Goal: Task Accomplishment & Management: Manage account settings

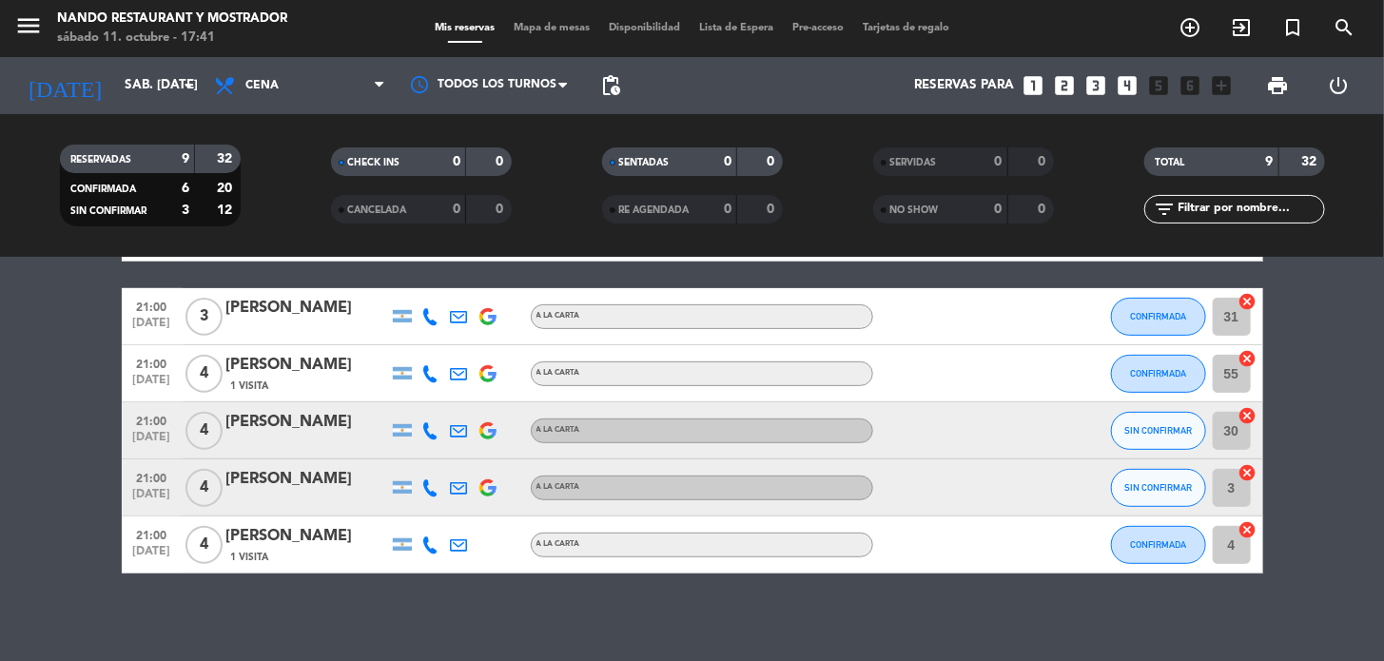
scroll to position [344, 0]
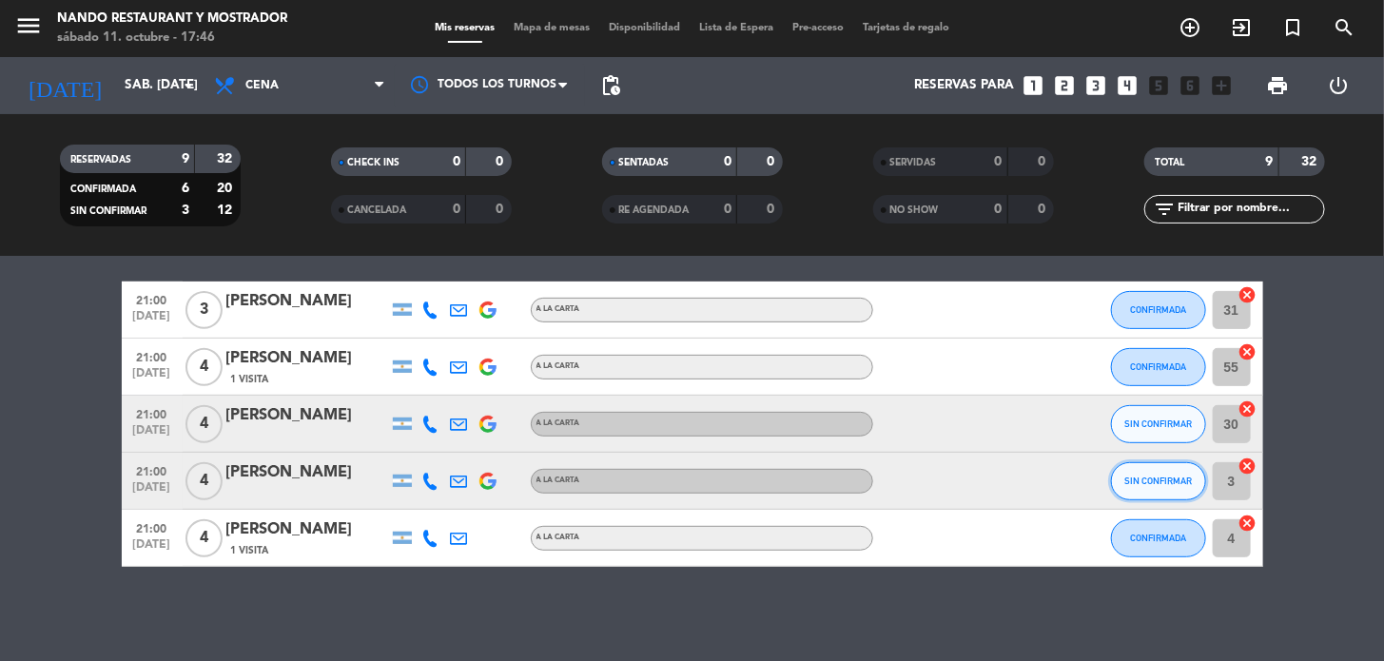
click at [1123, 477] on button "SIN CONFIRMAR" at bounding box center [1158, 481] width 95 height 38
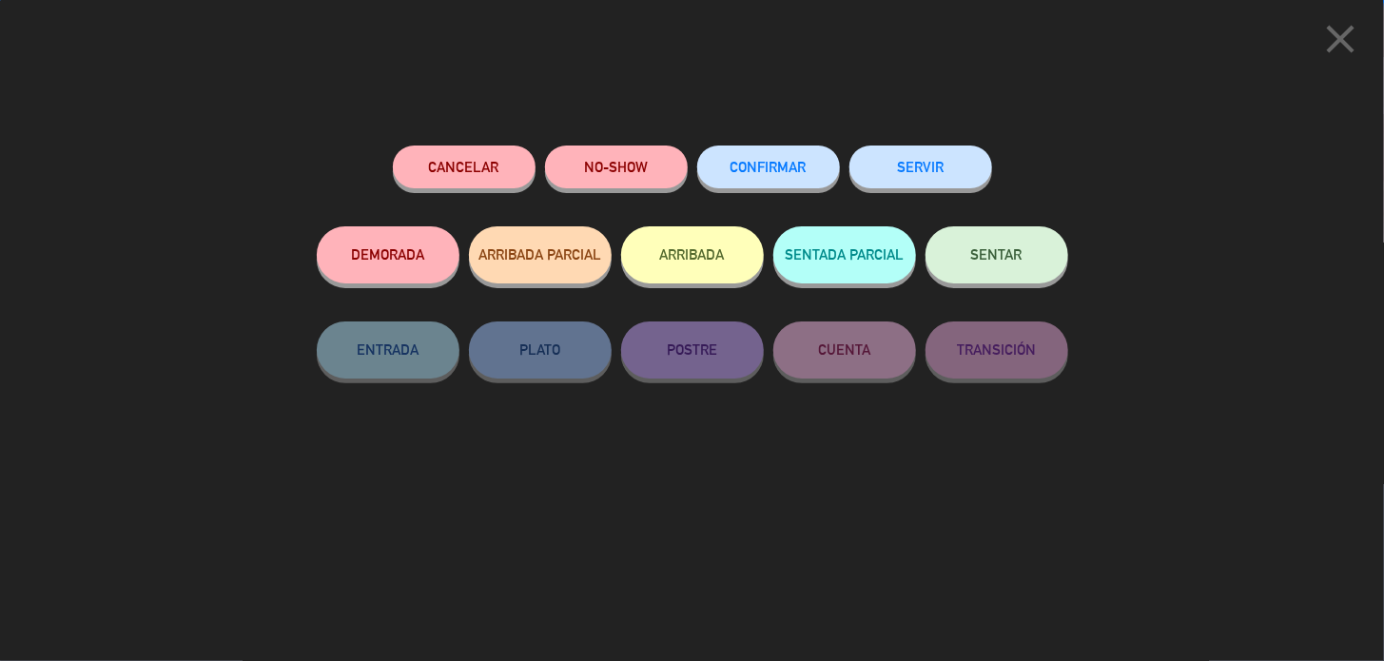
click at [780, 166] on span "CONFIRMAR" at bounding box center [769, 167] width 76 height 16
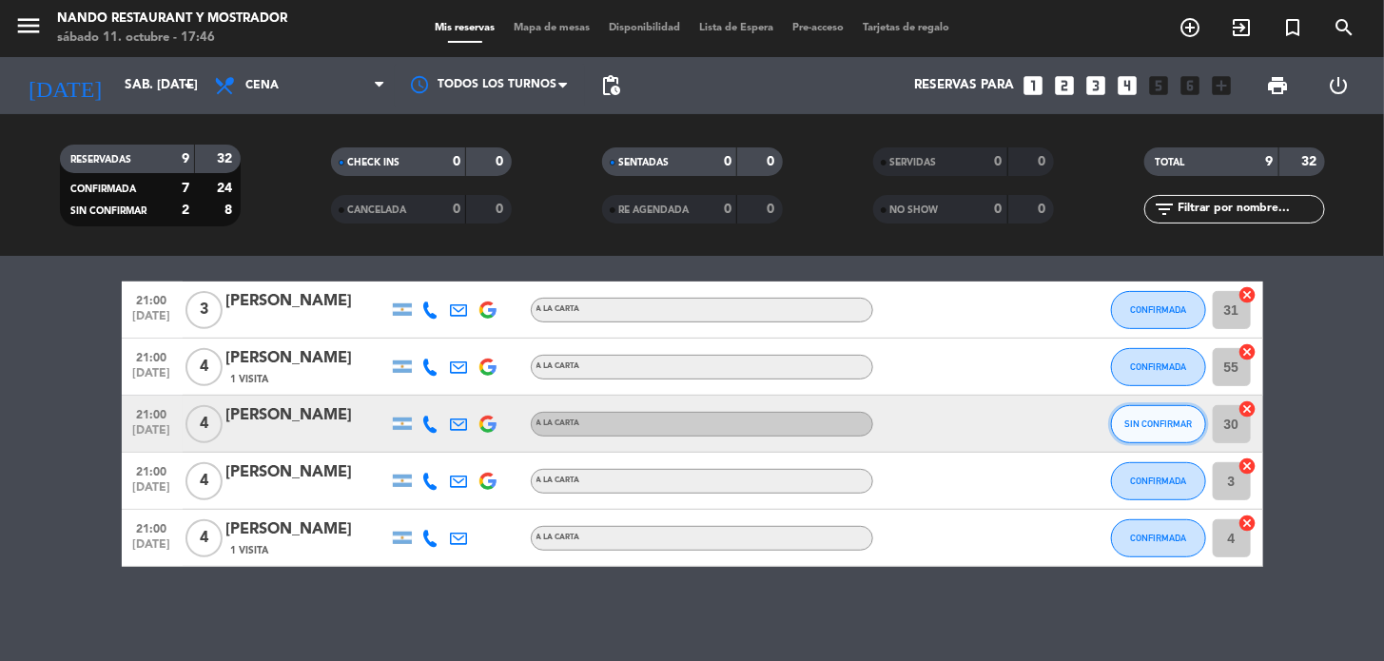
click at [1130, 412] on button "SIN CONFIRMAR" at bounding box center [1158, 424] width 95 height 38
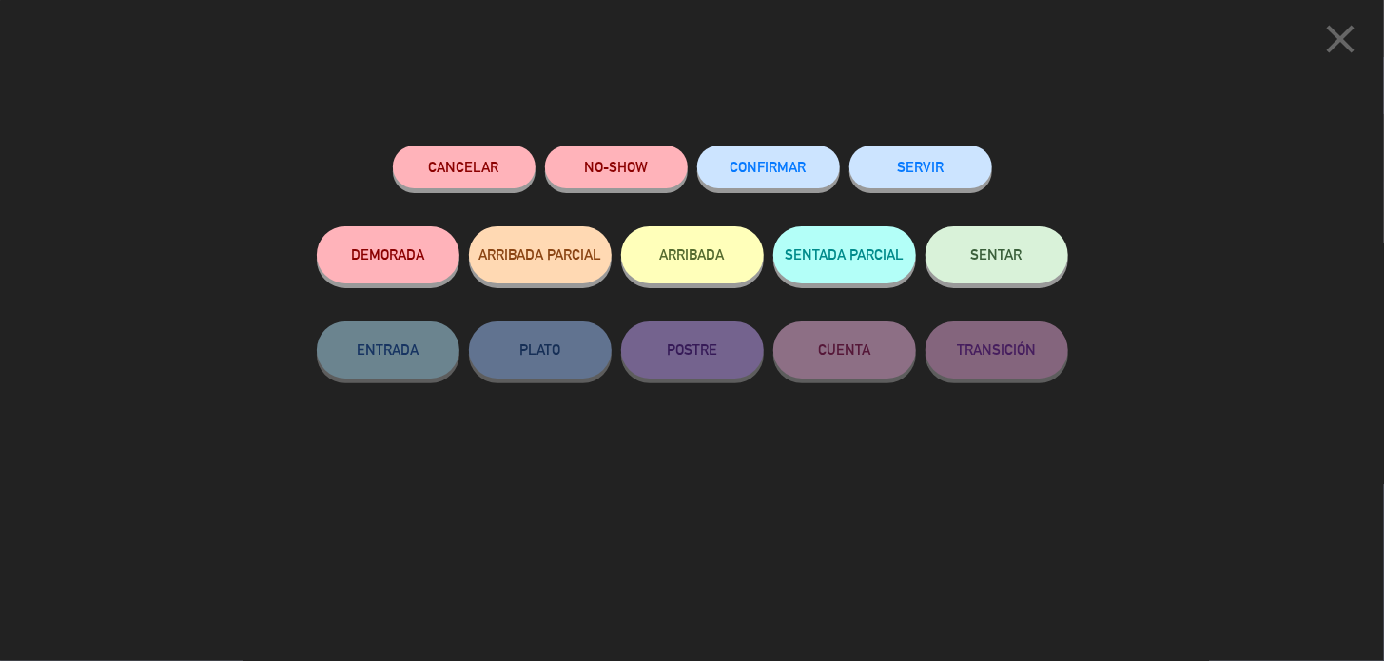
click at [740, 171] on span "CONFIRMAR" at bounding box center [769, 167] width 76 height 16
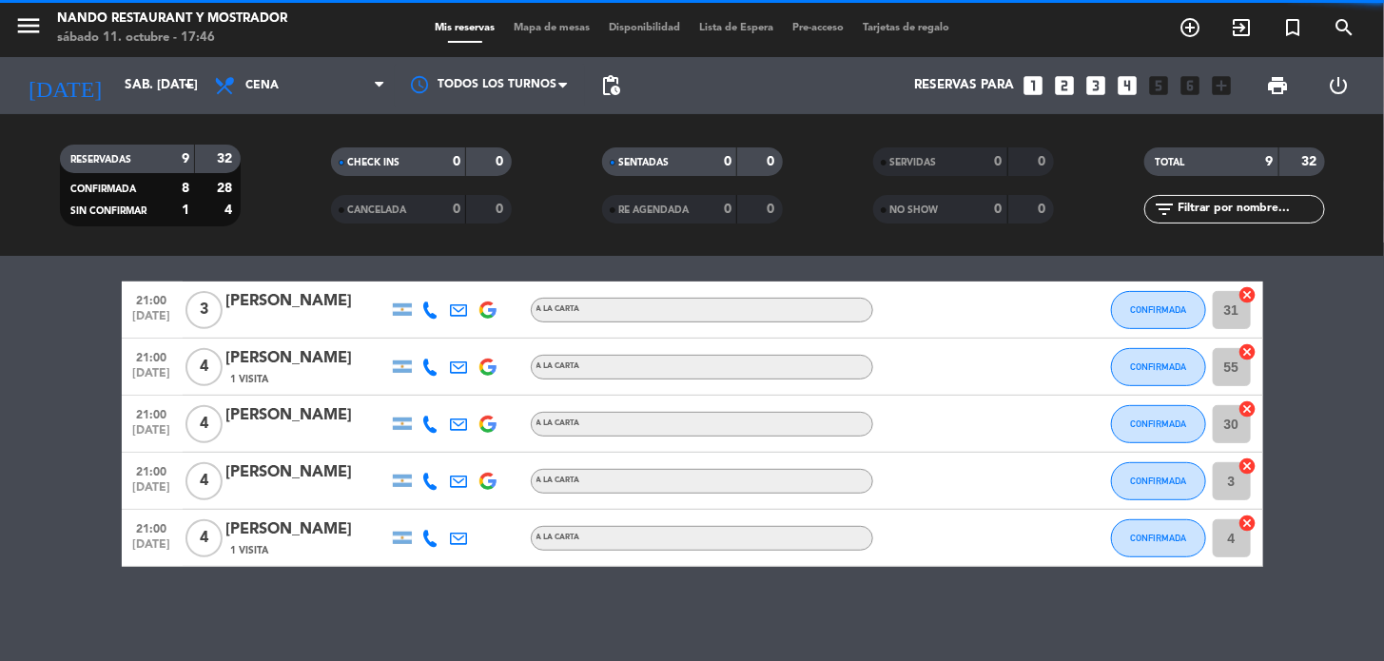
click at [330, 416] on div "[PERSON_NAME]" at bounding box center [307, 415] width 162 height 25
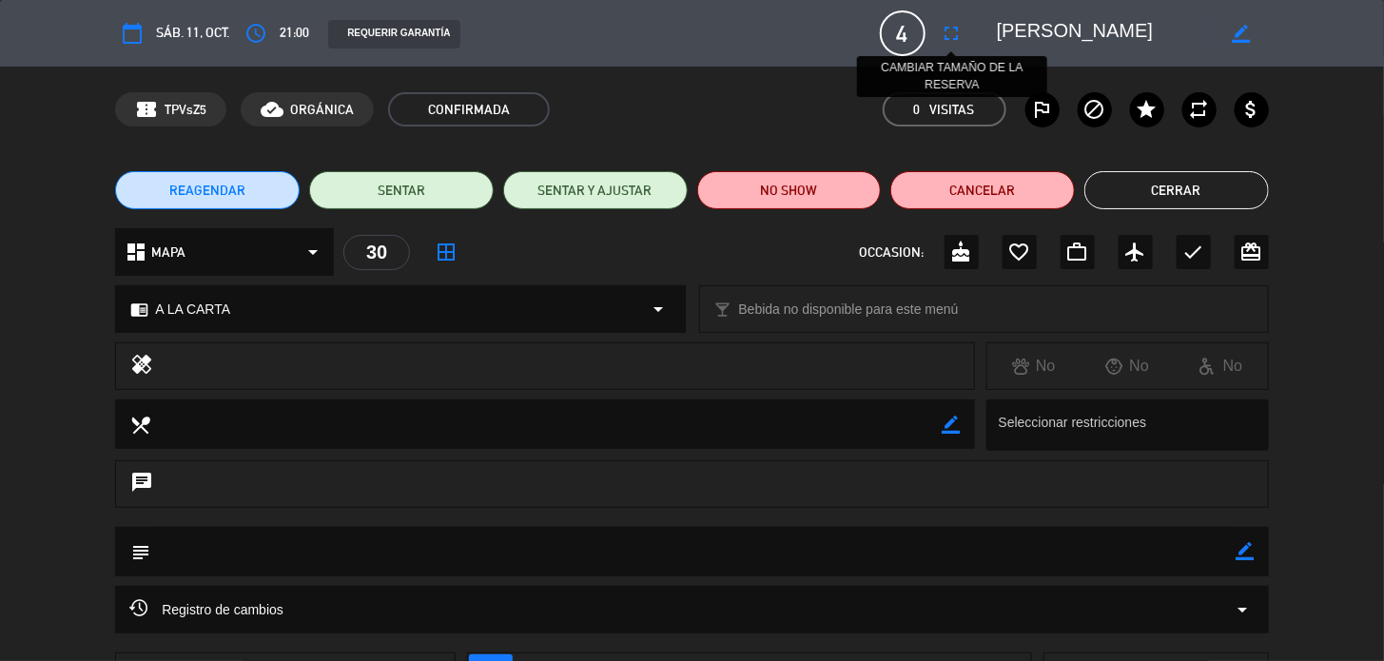
click at [941, 31] on icon "fullscreen" at bounding box center [952, 33] width 23 height 23
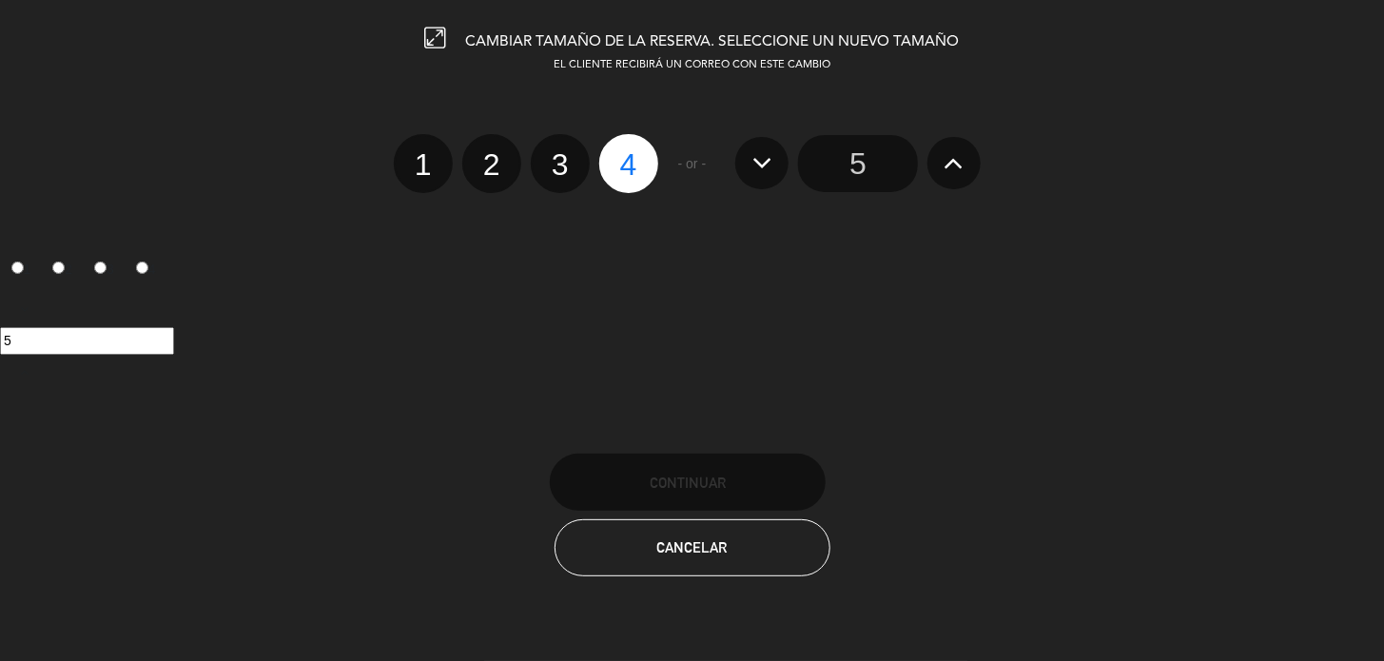
click at [756, 166] on icon at bounding box center [763, 162] width 20 height 30
click at [590, 171] on div "1 2 3 4" at bounding box center [526, 163] width 265 height 59
click at [571, 162] on label "3" at bounding box center [560, 163] width 59 height 59
click at [564, 154] on input "3" at bounding box center [558, 148] width 12 height 12
radio input "true"
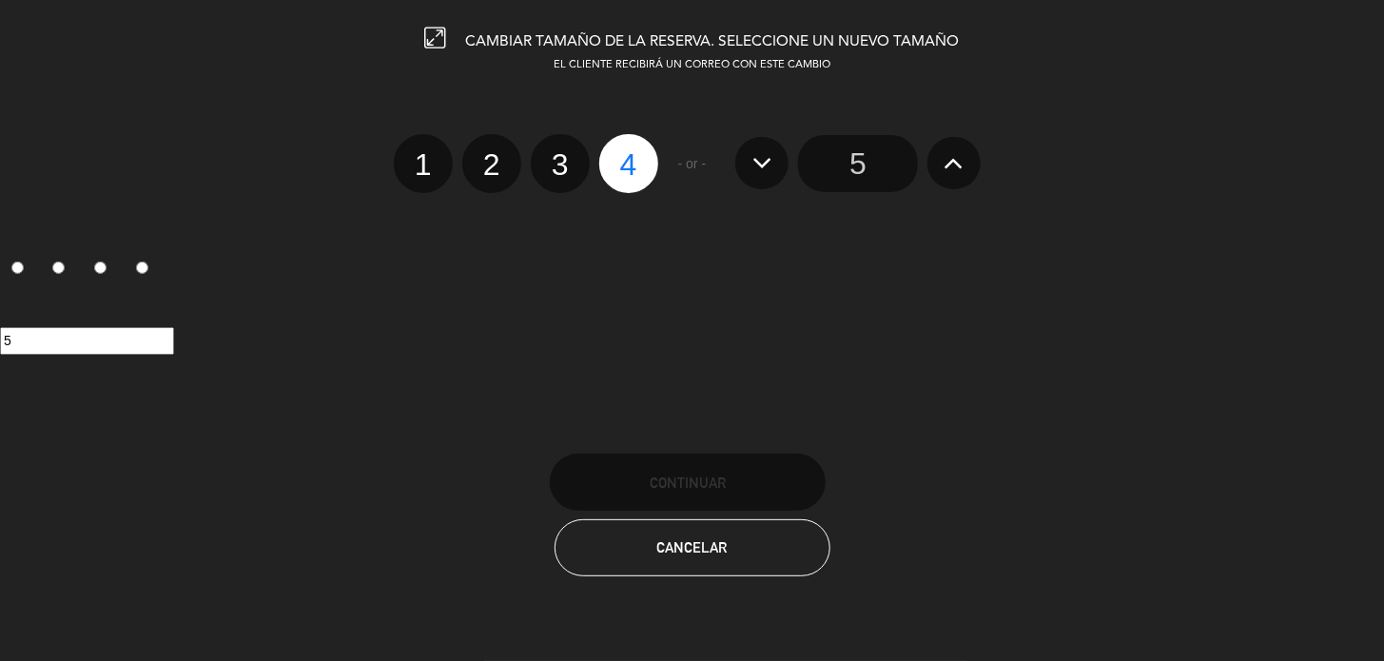
radio input "false"
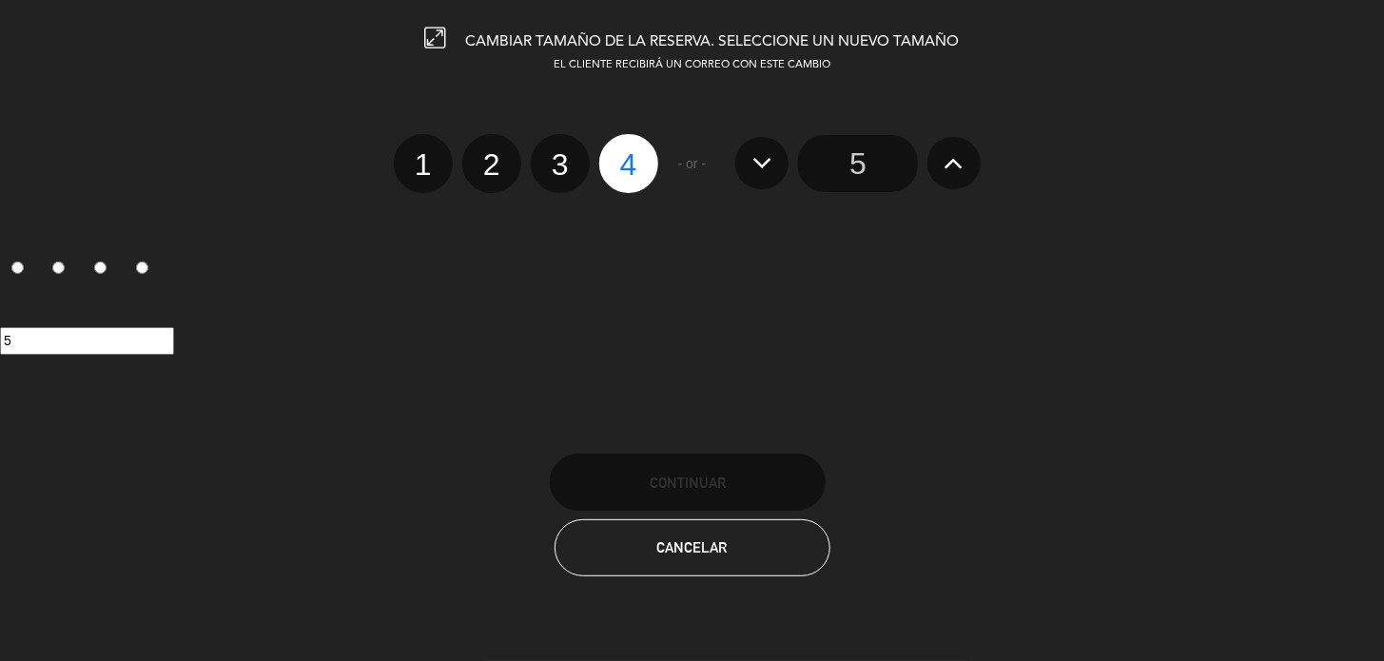
radio input "false"
radio input "true"
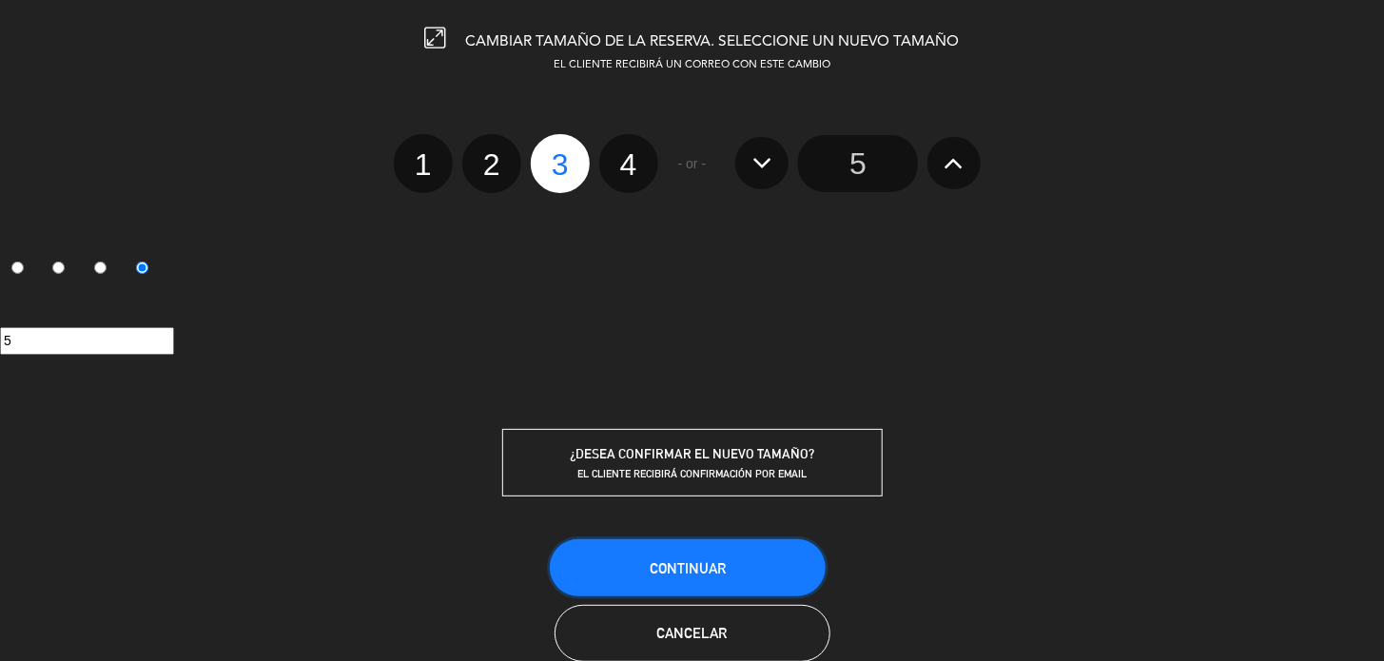
click at [700, 571] on span "Continuar" at bounding box center [688, 568] width 76 height 16
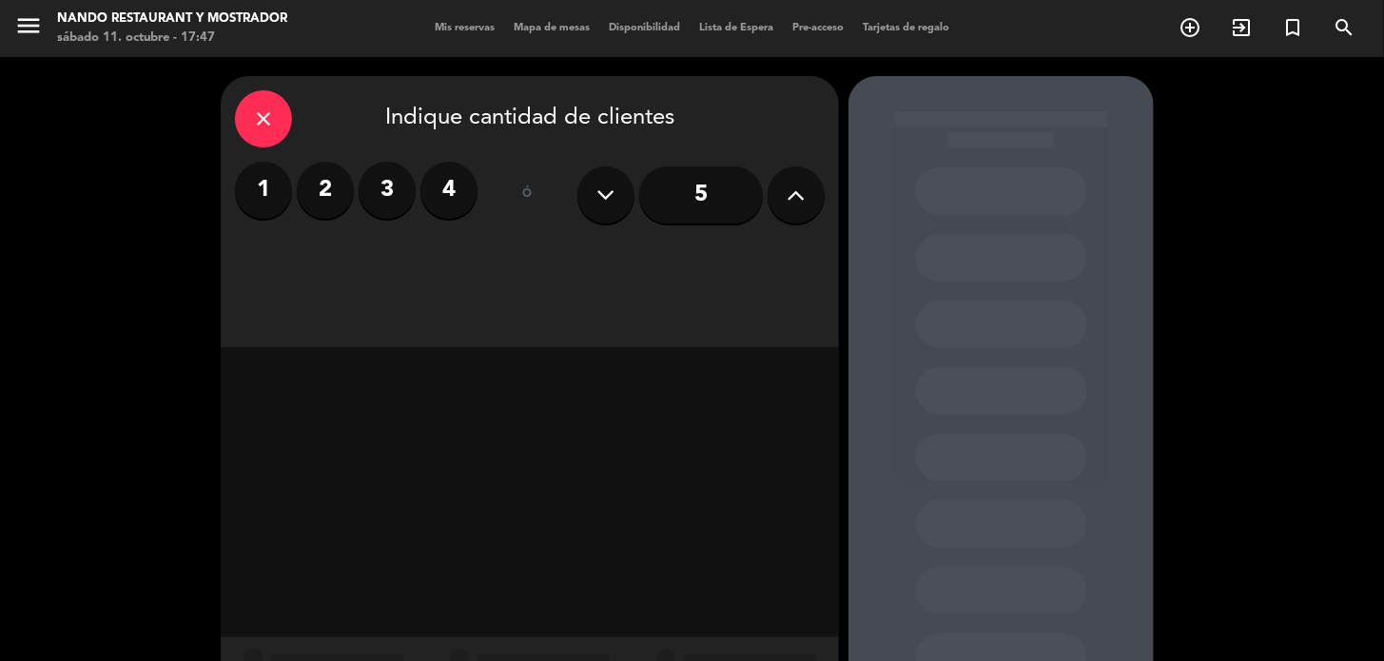
click at [37, 10] on span "menu" at bounding box center [35, 29] width 43 height 45
click at [34, 21] on icon "menu" at bounding box center [28, 25] width 29 height 29
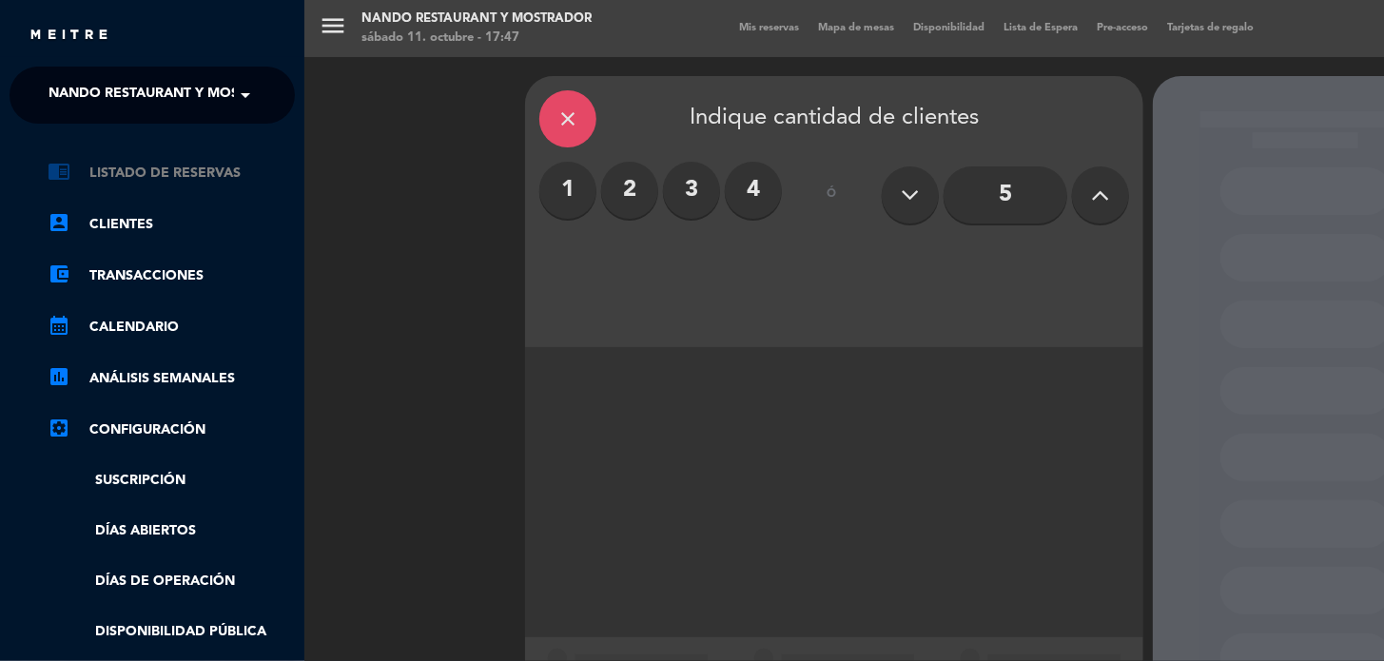
click at [208, 181] on link "chrome_reader_mode Listado de Reservas" at bounding box center [171, 173] width 247 height 23
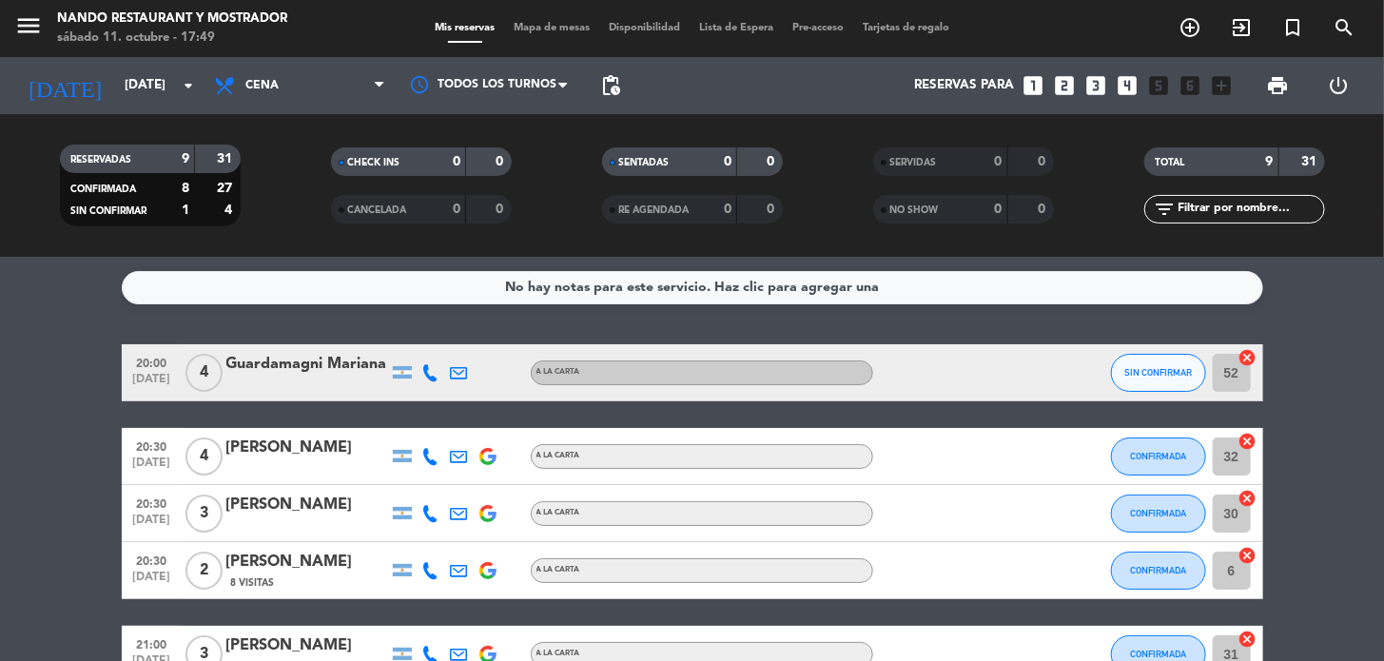
click at [618, 80] on span "pending_actions" at bounding box center [610, 85] width 23 height 23
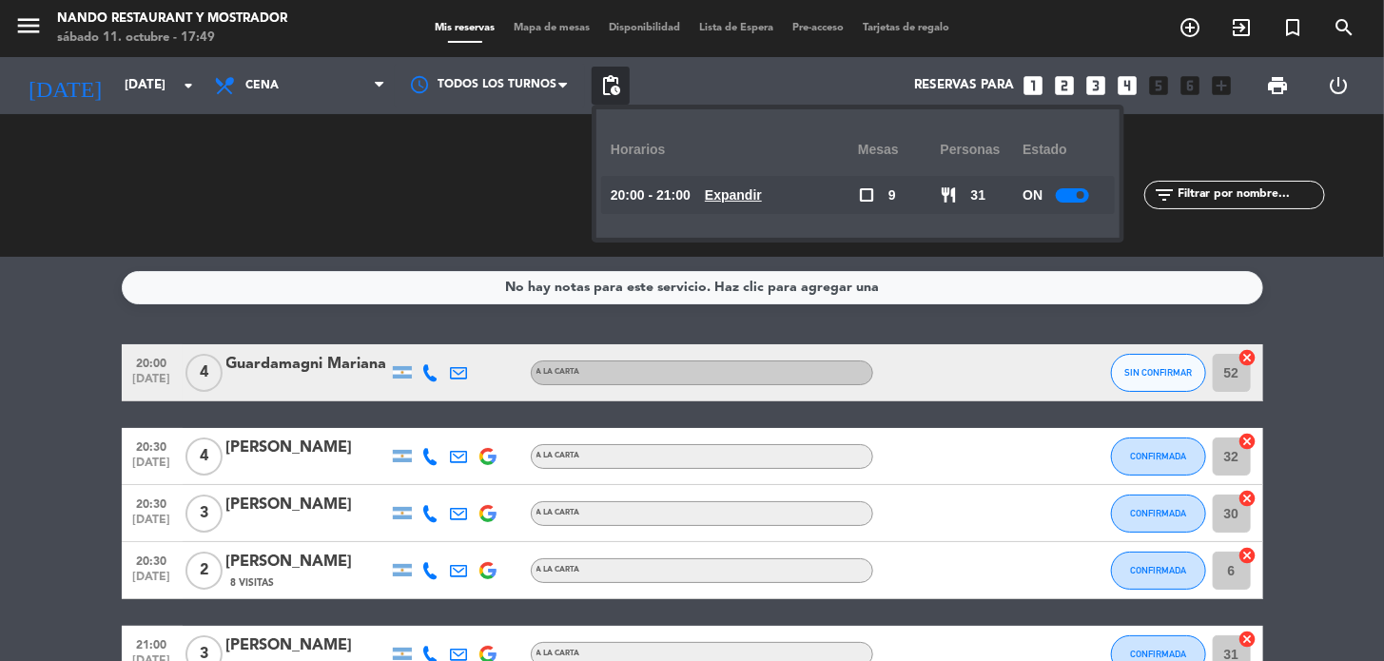
click at [1076, 198] on div at bounding box center [1072, 195] width 33 height 14
click at [1361, 322] on div "No hay notas para este servicio. Haz clic para agregar una 20:00 oct. 11 4 Guar…" at bounding box center [692, 459] width 1384 height 404
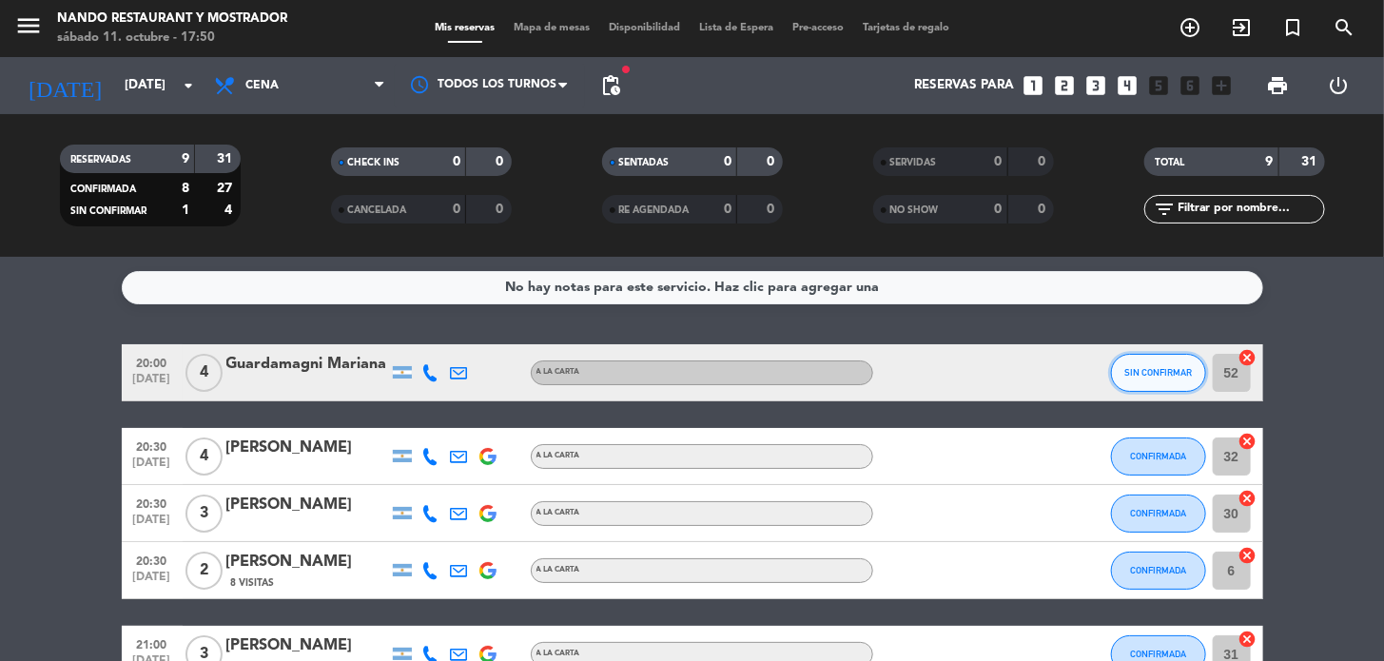
click at [1123, 385] on button "SIN CONFIRMAR" at bounding box center [1158, 373] width 95 height 38
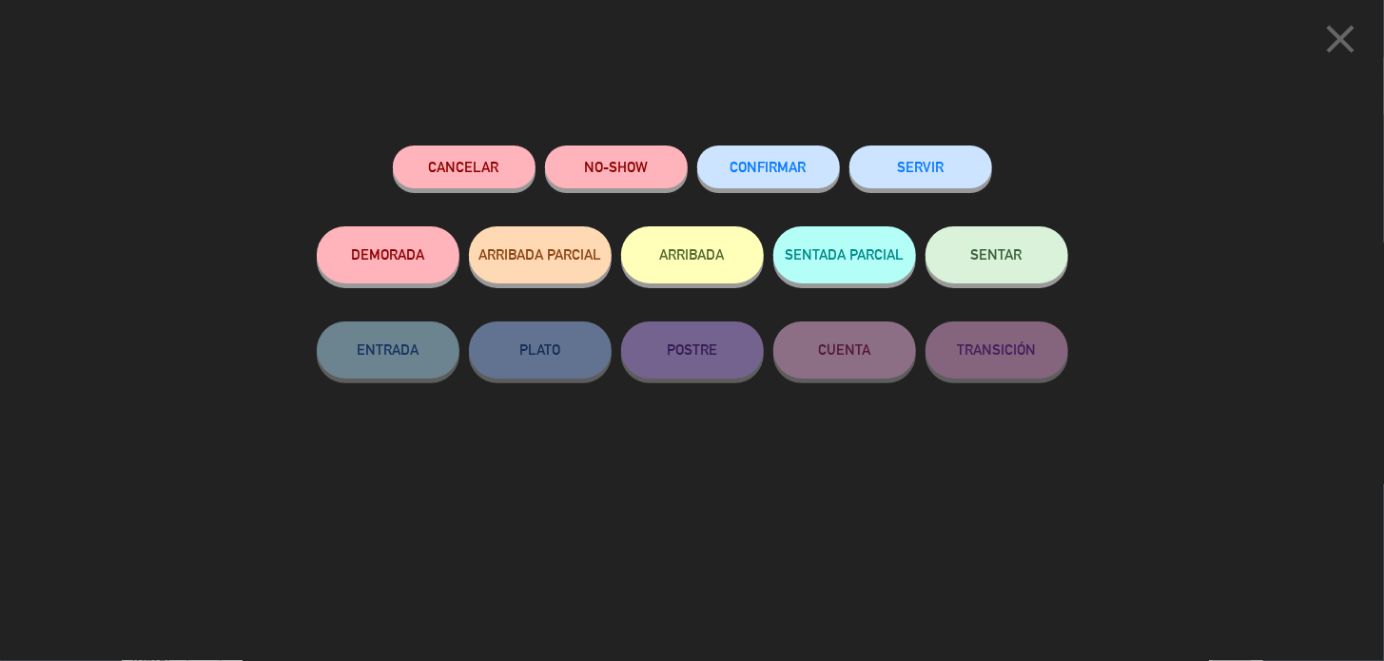
click at [733, 153] on button "CONFIRMAR" at bounding box center [768, 167] width 143 height 43
